Goal: Information Seeking & Learning: Understand process/instructions

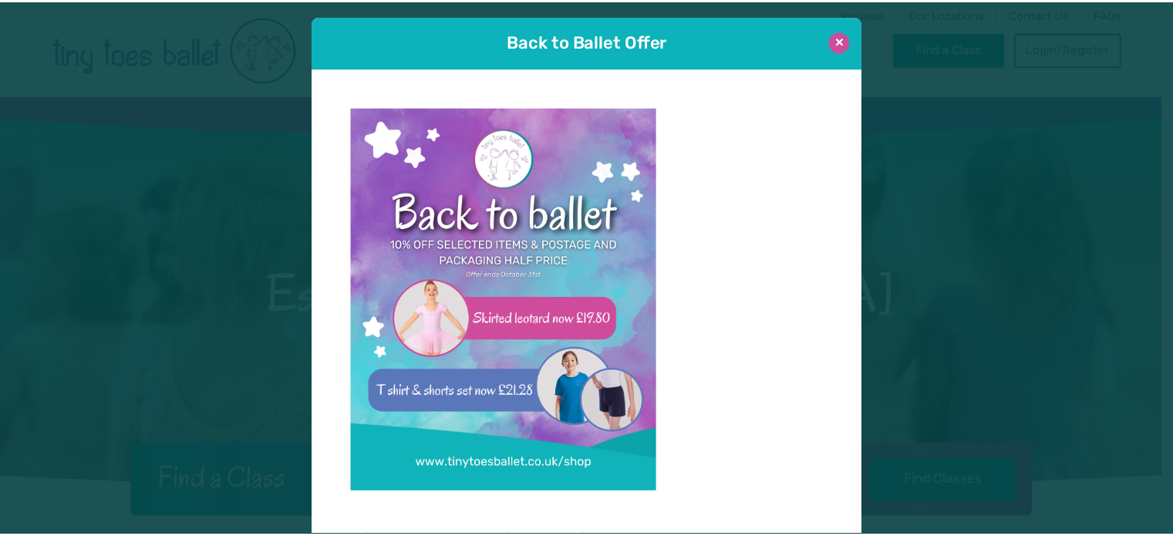
scroll to position [15, 0]
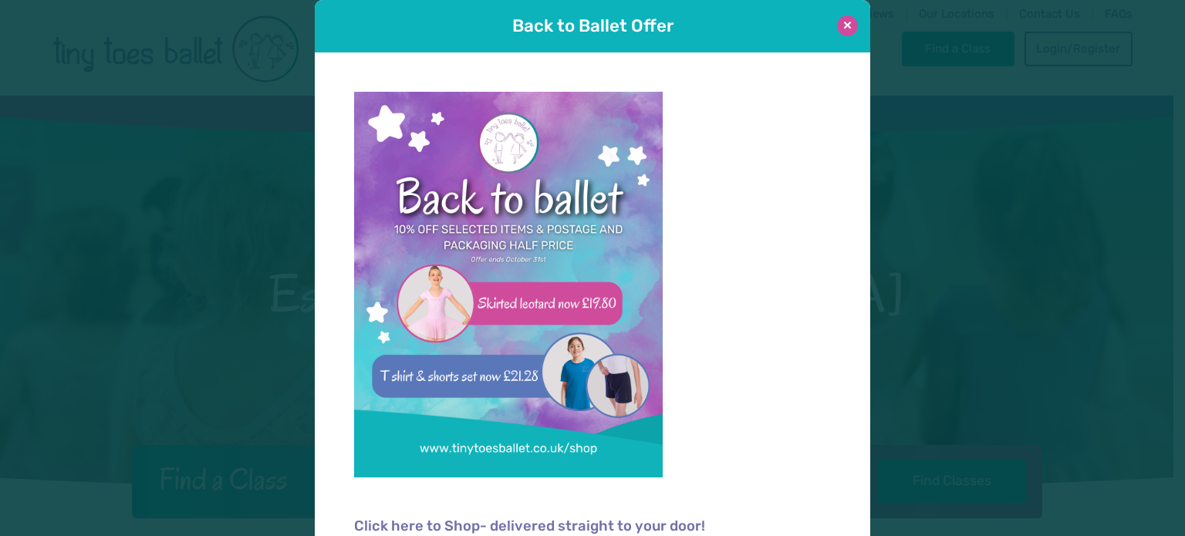
click at [845, 29] on button at bounding box center [847, 25] width 21 height 21
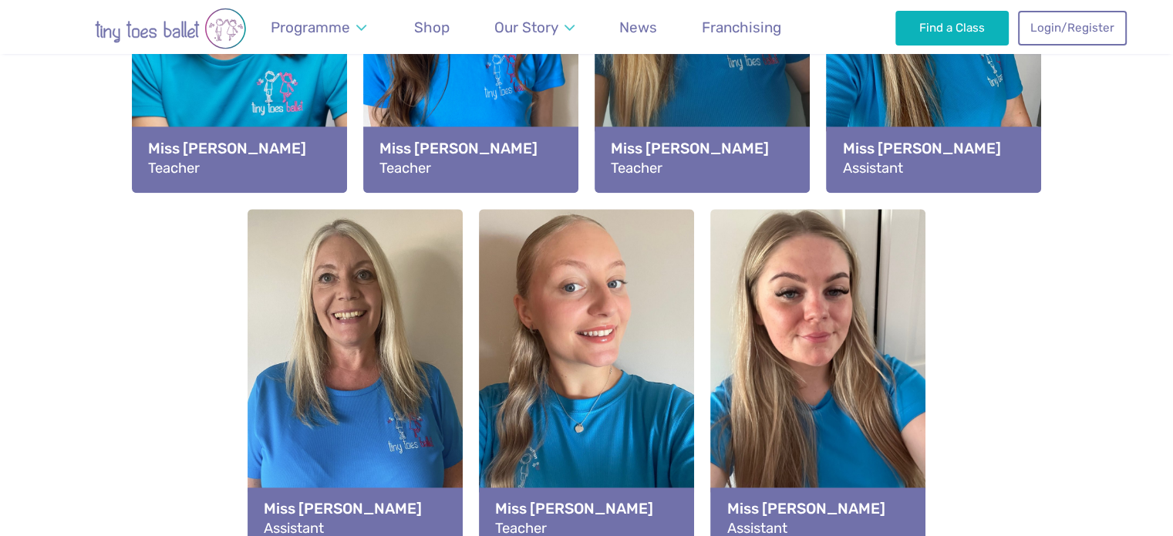
scroll to position [1937, 0]
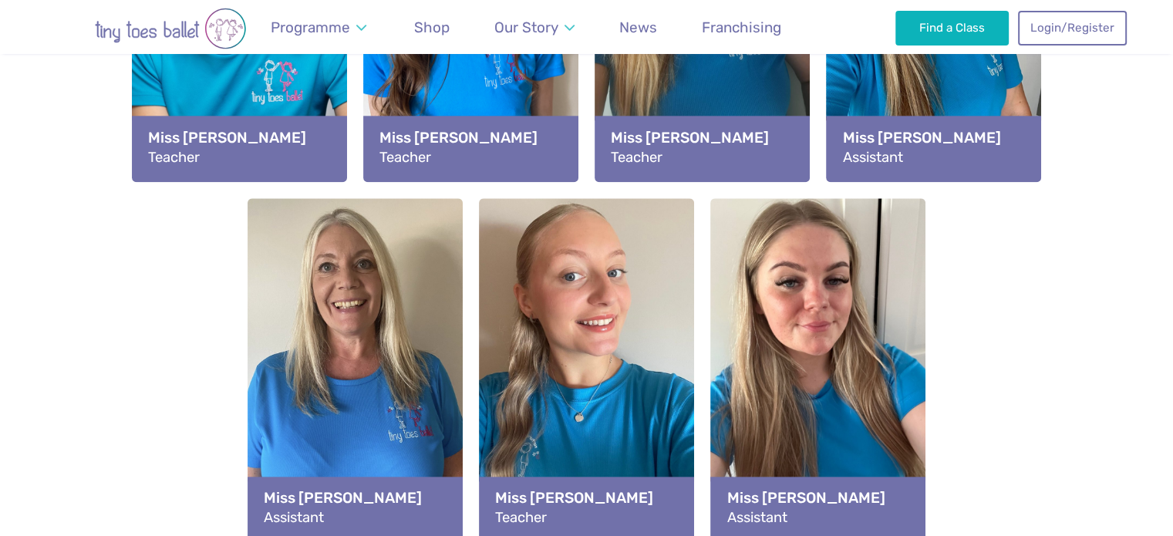
scroll to position [1937, 0]
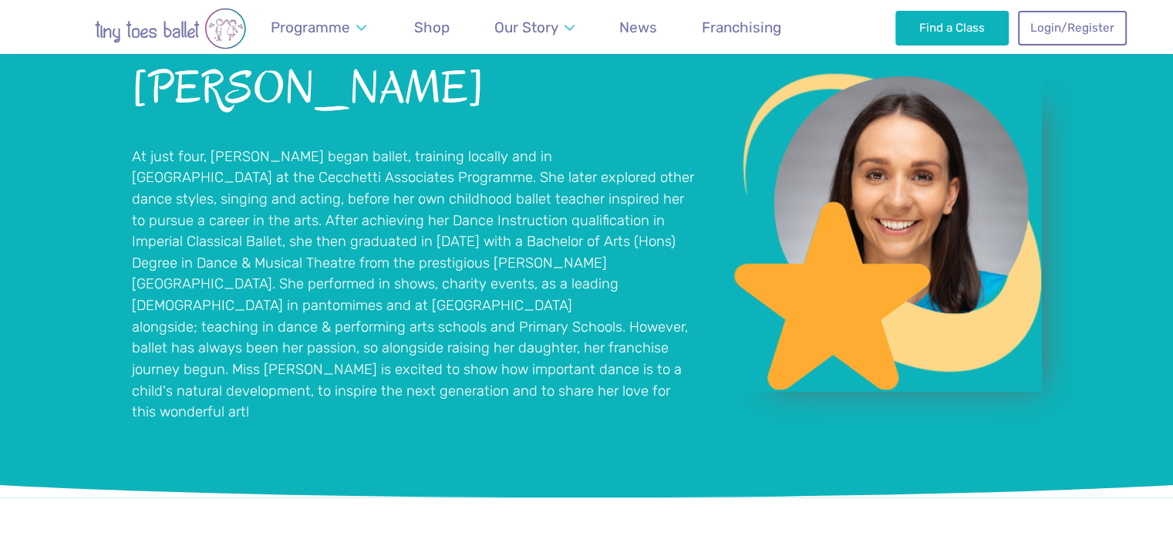
scroll to position [1186, 0]
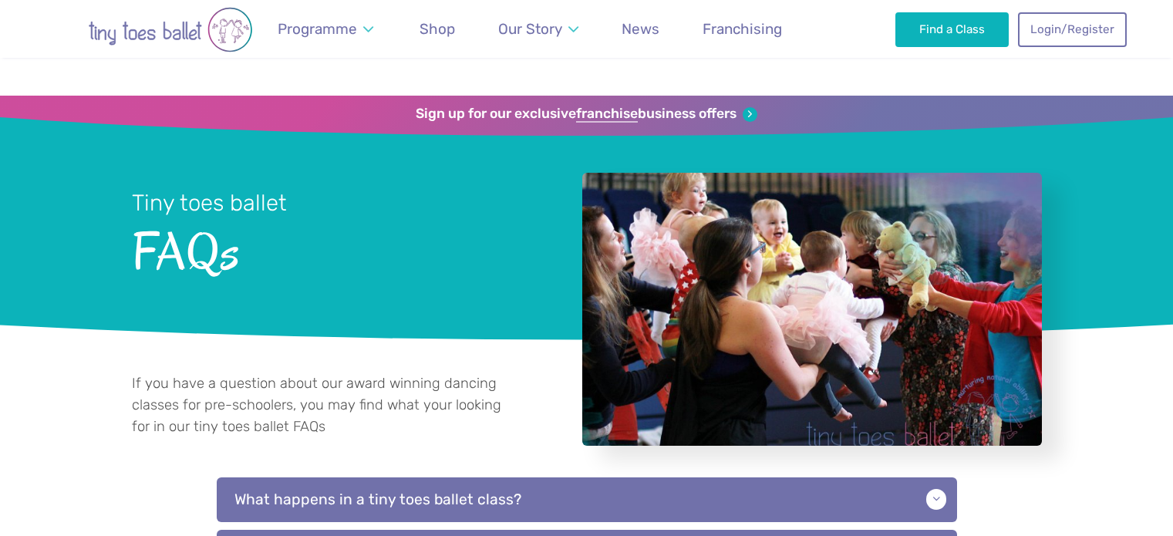
scroll to position [228, 0]
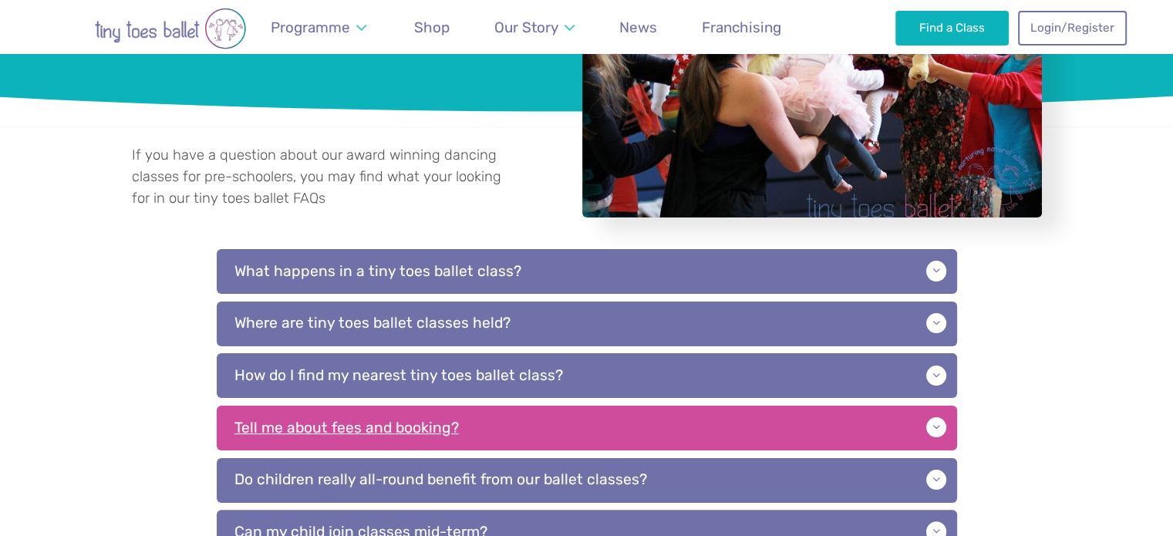
click at [418, 428] on p "Tell me about fees and booking?" at bounding box center [587, 428] width 740 height 45
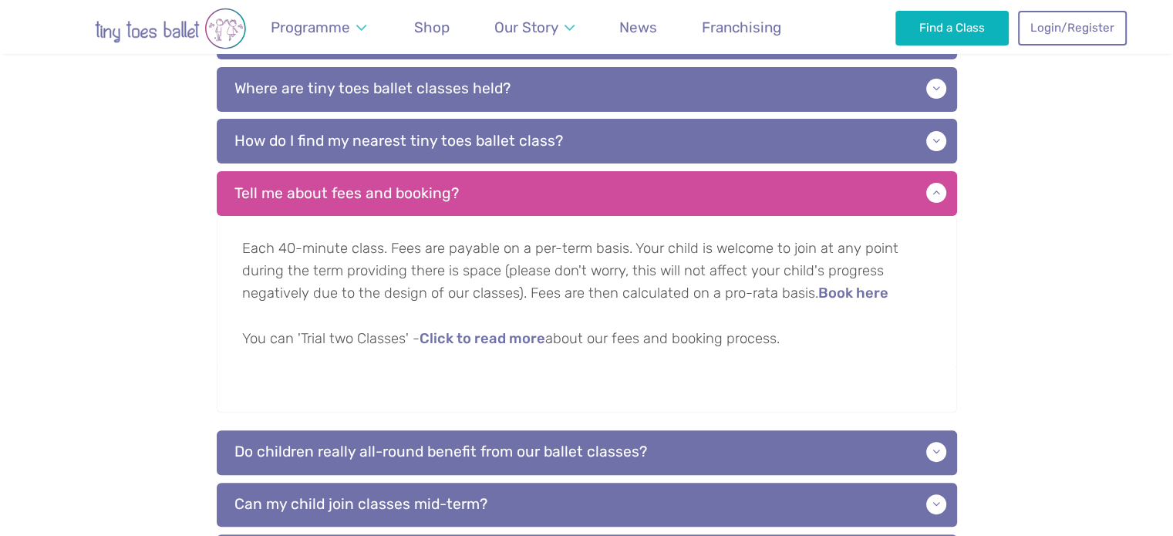
scroll to position [506, 0]
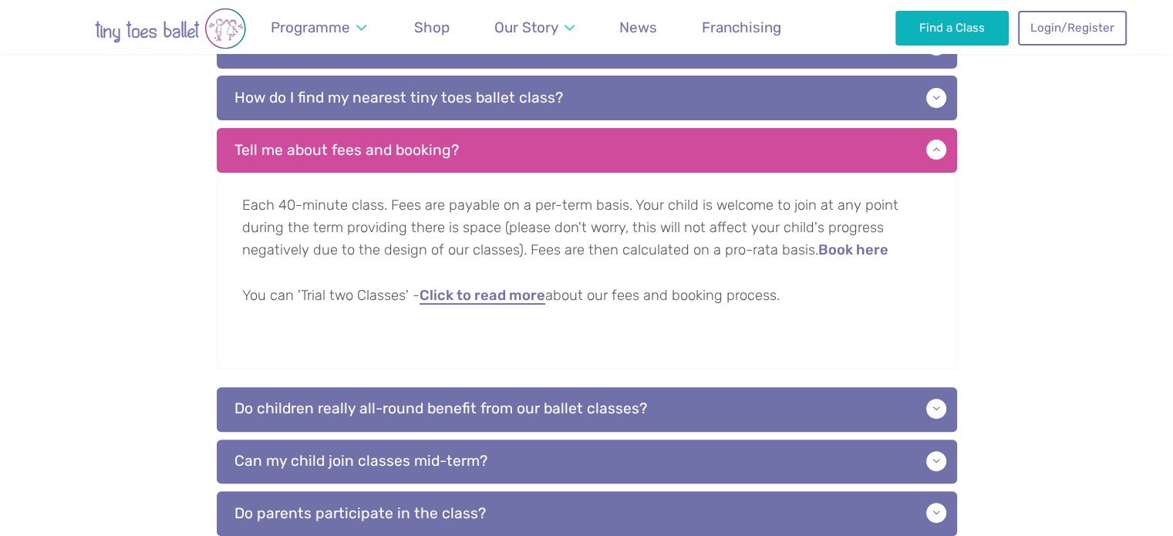
click at [487, 304] on link "Click to read more" at bounding box center [483, 295] width 126 height 15
